Goal: Task Accomplishment & Management: Manage account settings

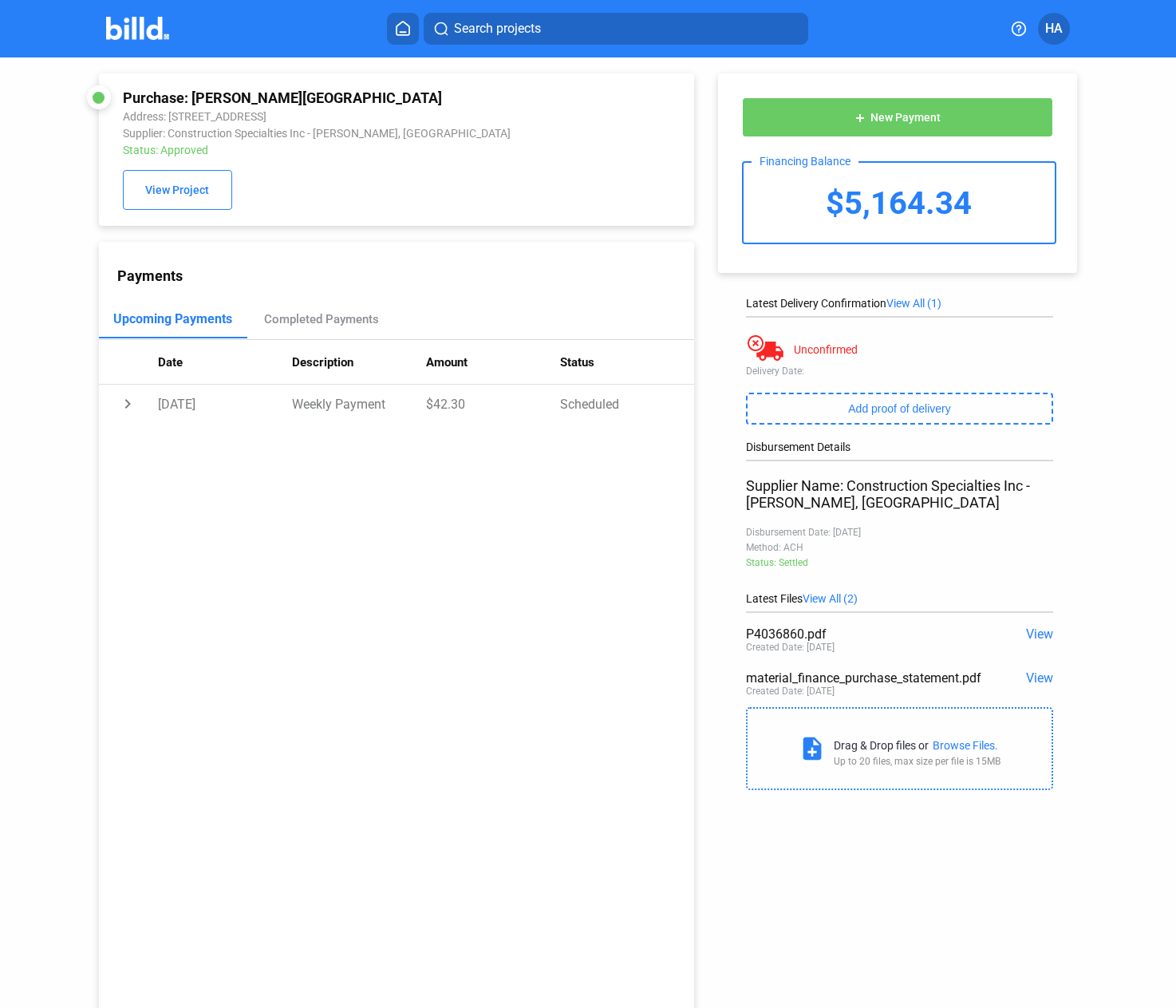
click at [1037, 633] on span "View" at bounding box center [1039, 634] width 27 height 15
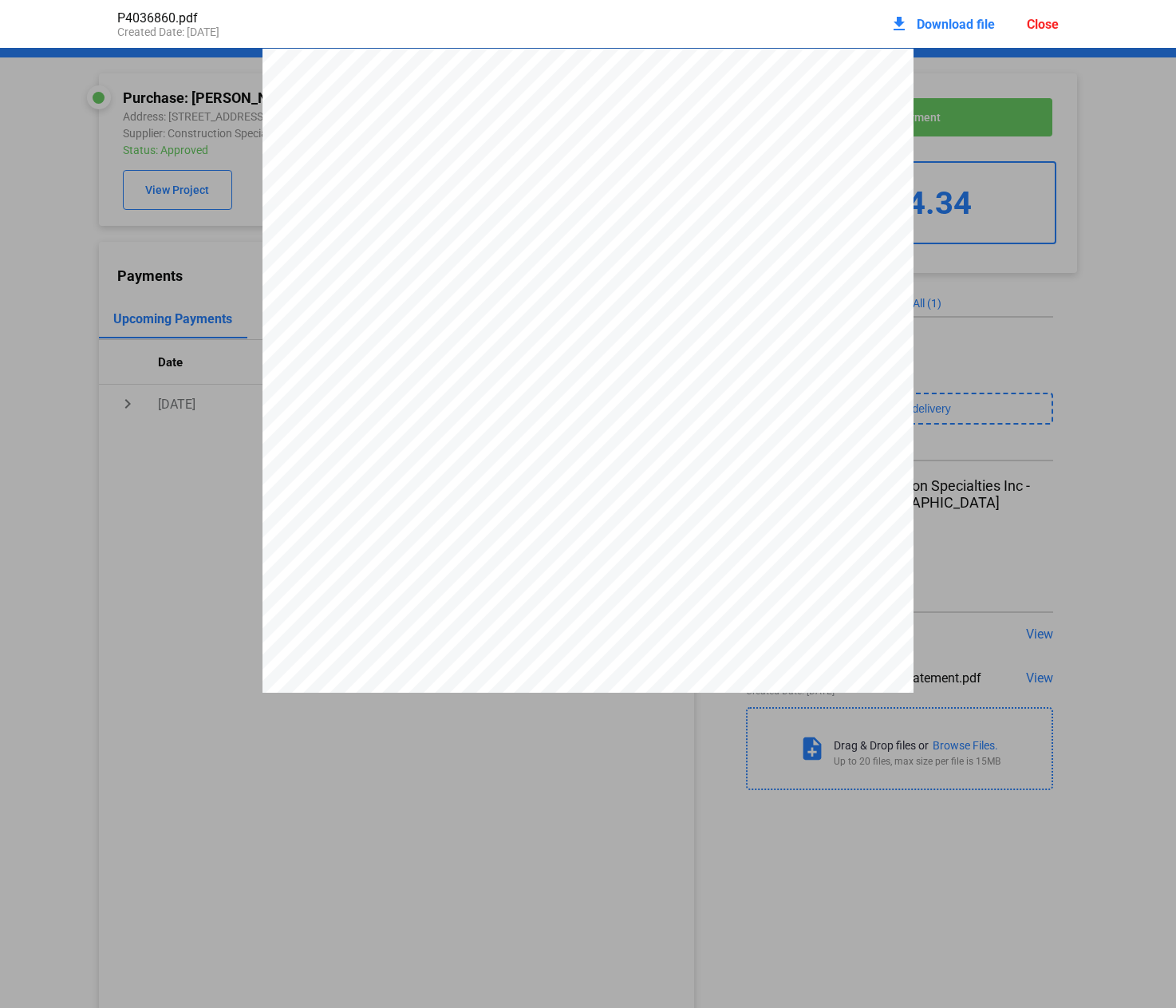
scroll to position [8, 0]
click at [1032, 22] on div "Close" at bounding box center [1043, 24] width 32 height 15
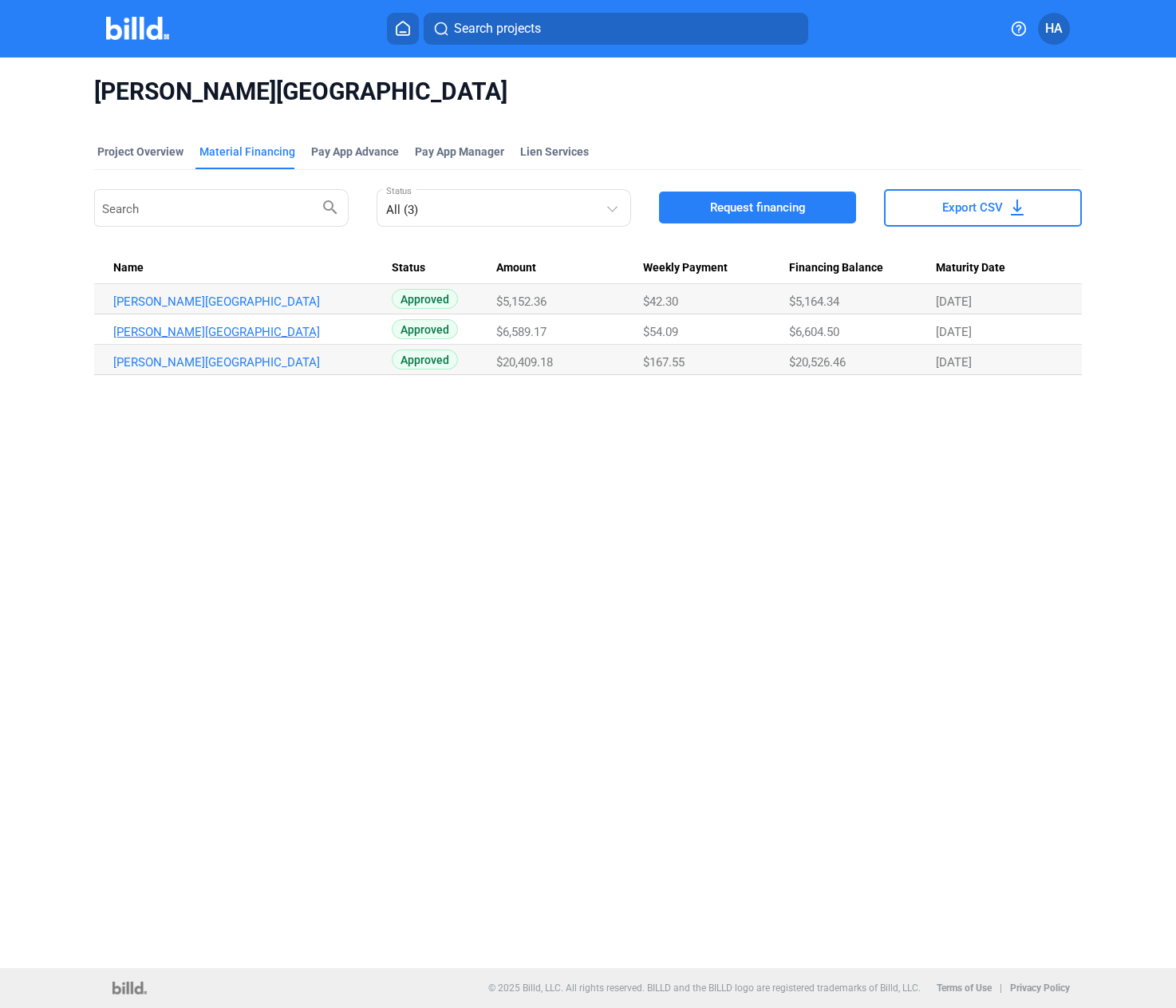
click at [237, 332] on link "[PERSON_NAME][GEOGRAPHIC_DATA]" at bounding box center [246, 332] width 264 height 14
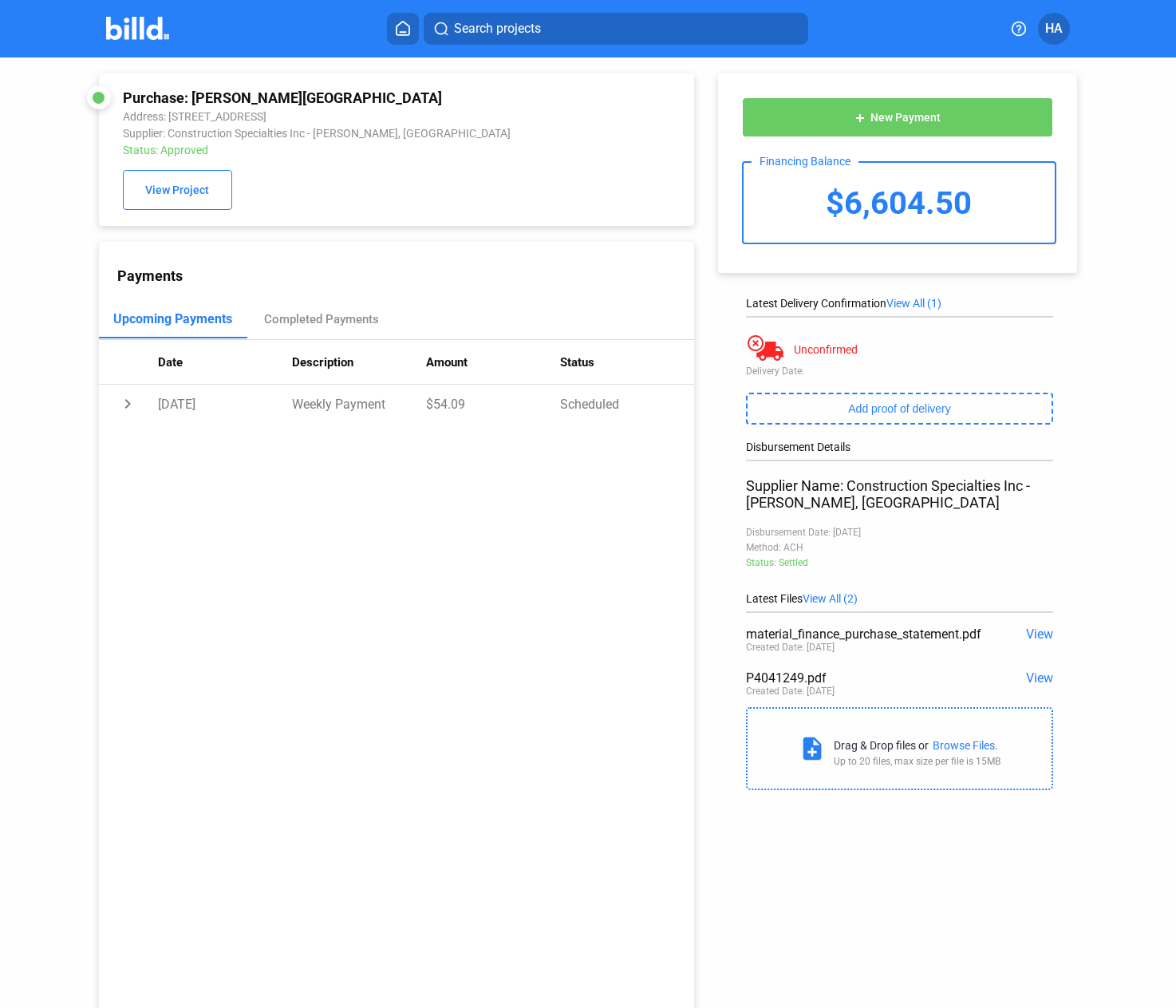
click at [1026, 677] on span "View" at bounding box center [1039, 678] width 27 height 15
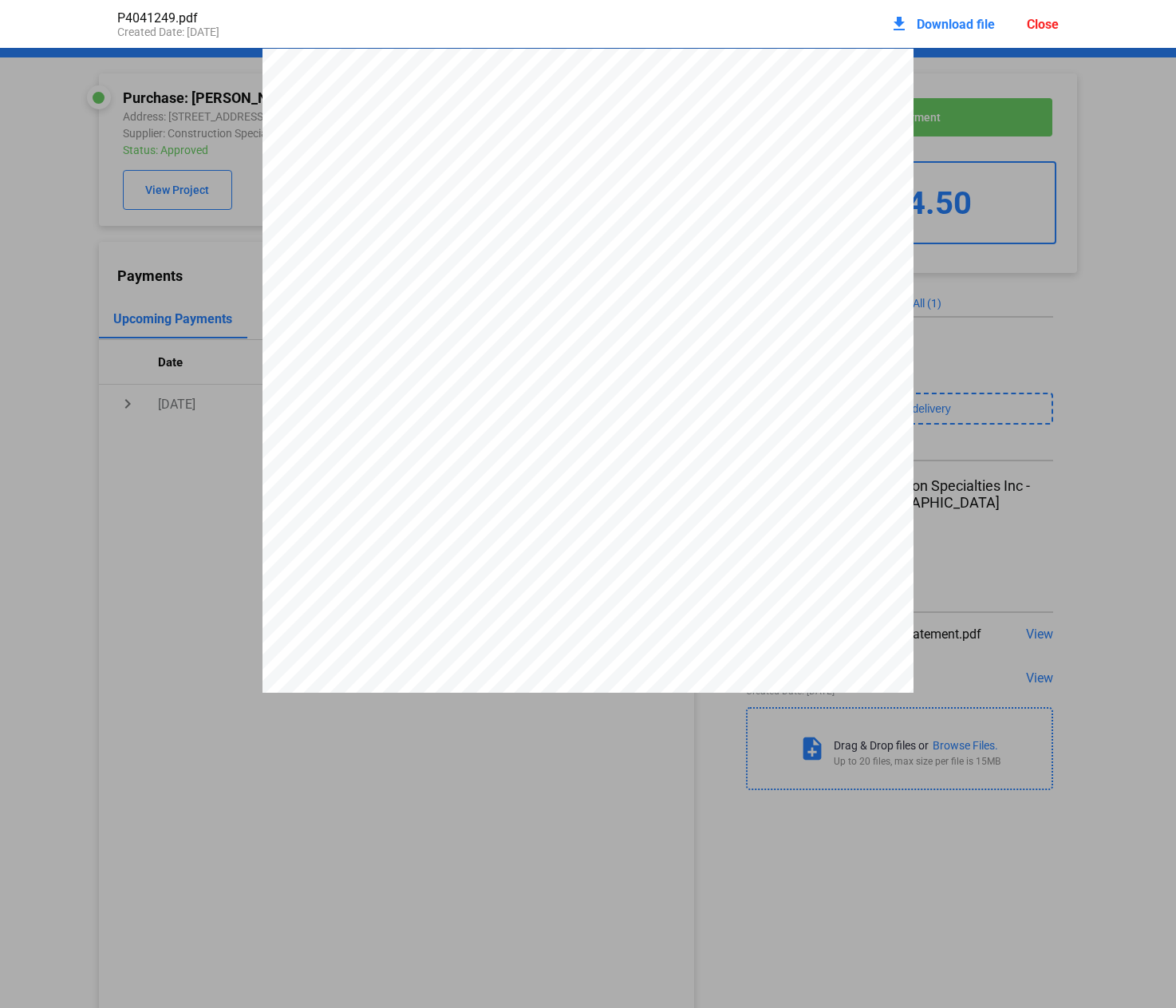
scroll to position [8, 0]
